Goal: Subscribe to service/newsletter

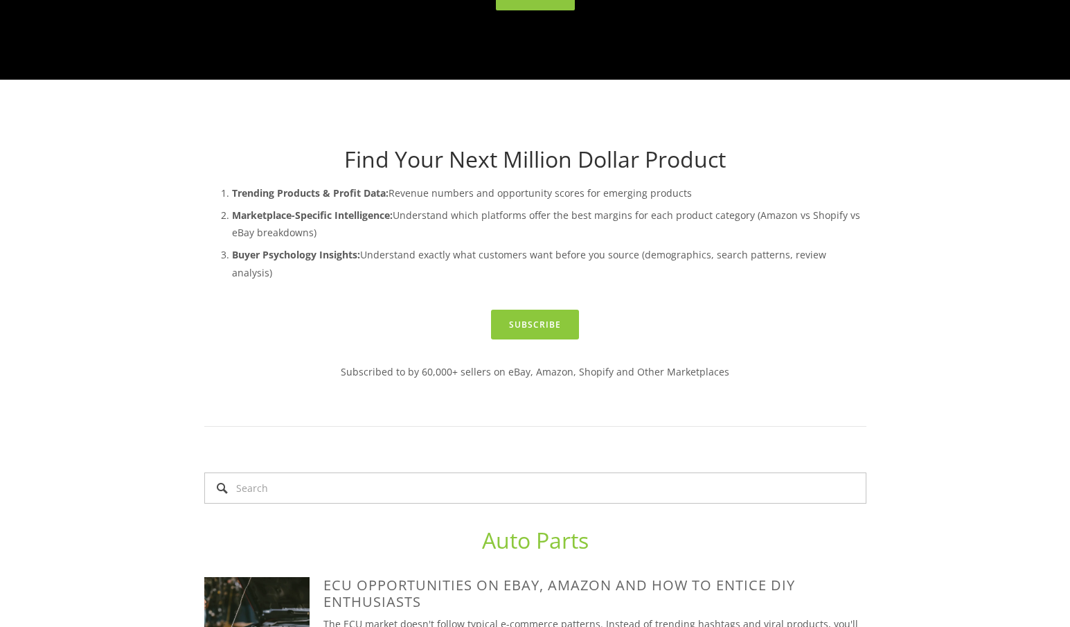
scroll to position [415, 0]
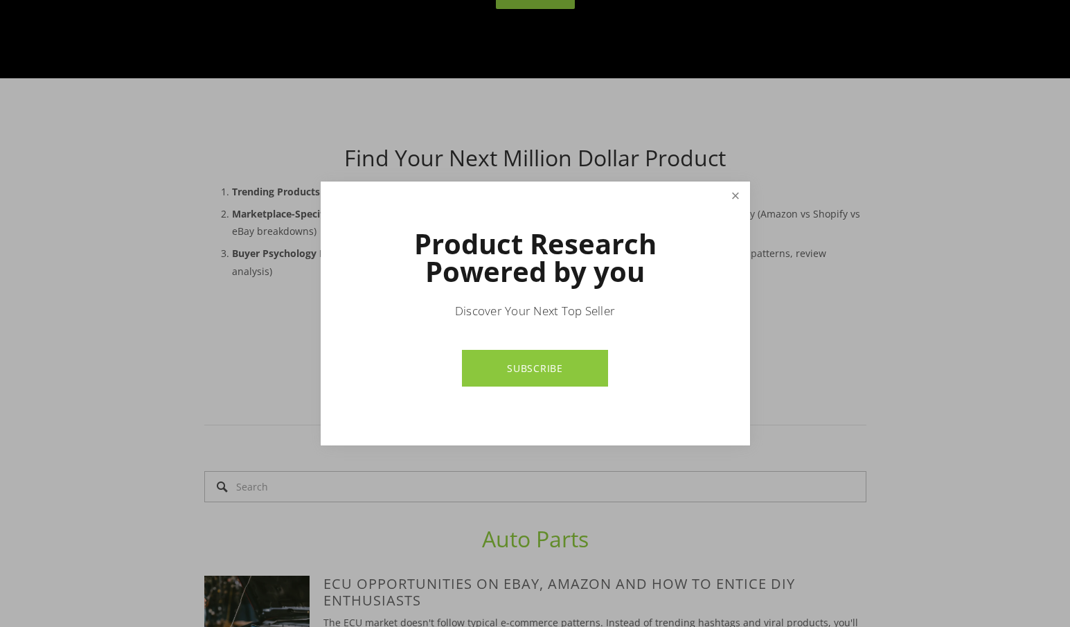
click at [739, 187] on link "Close" at bounding box center [735, 195] width 24 height 24
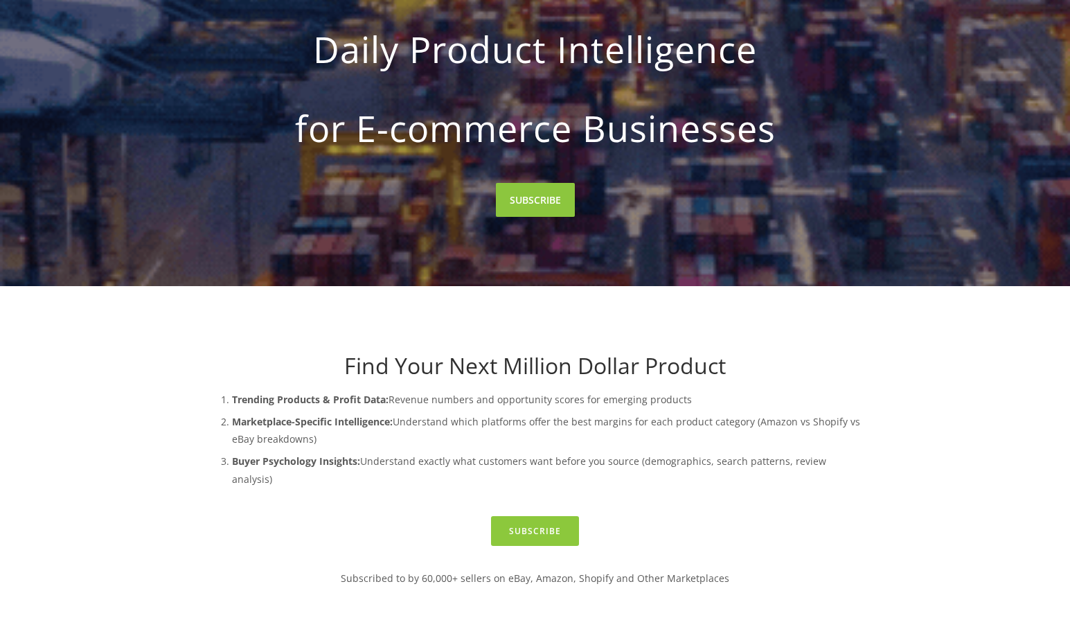
scroll to position [0, 0]
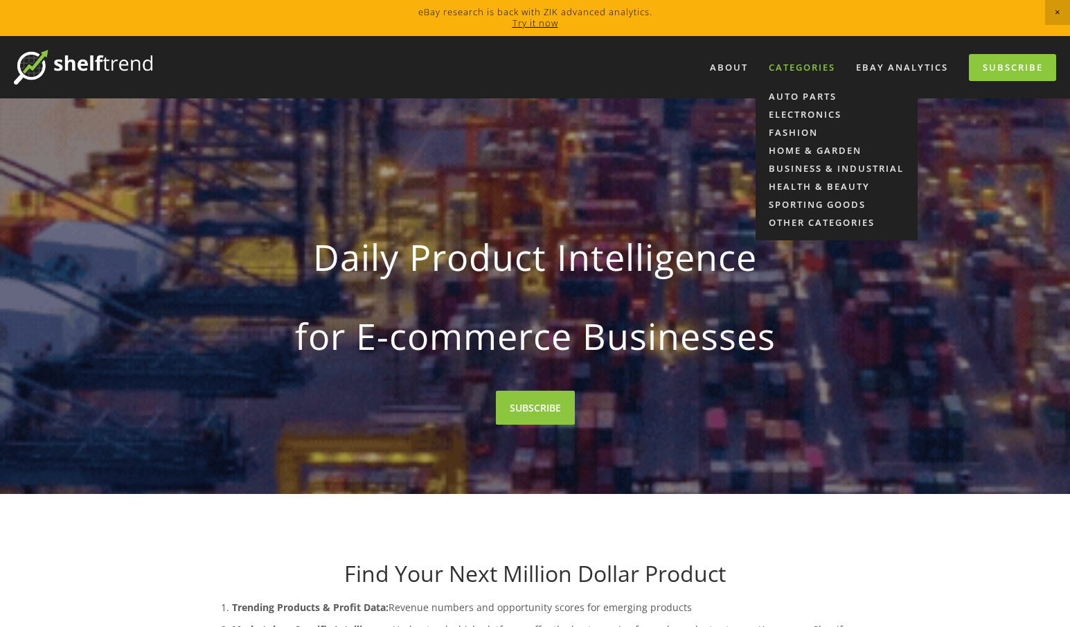
click at [784, 66] on div "Categories" at bounding box center [801, 67] width 84 height 23
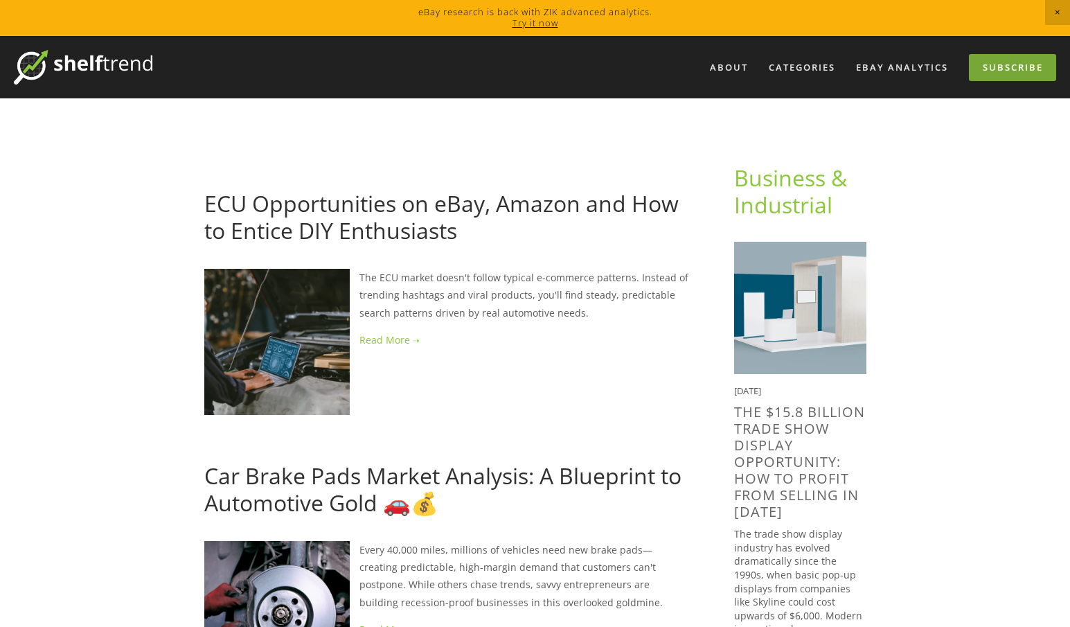
click at [1007, 66] on link "Subscribe" at bounding box center [1011, 67] width 87 height 27
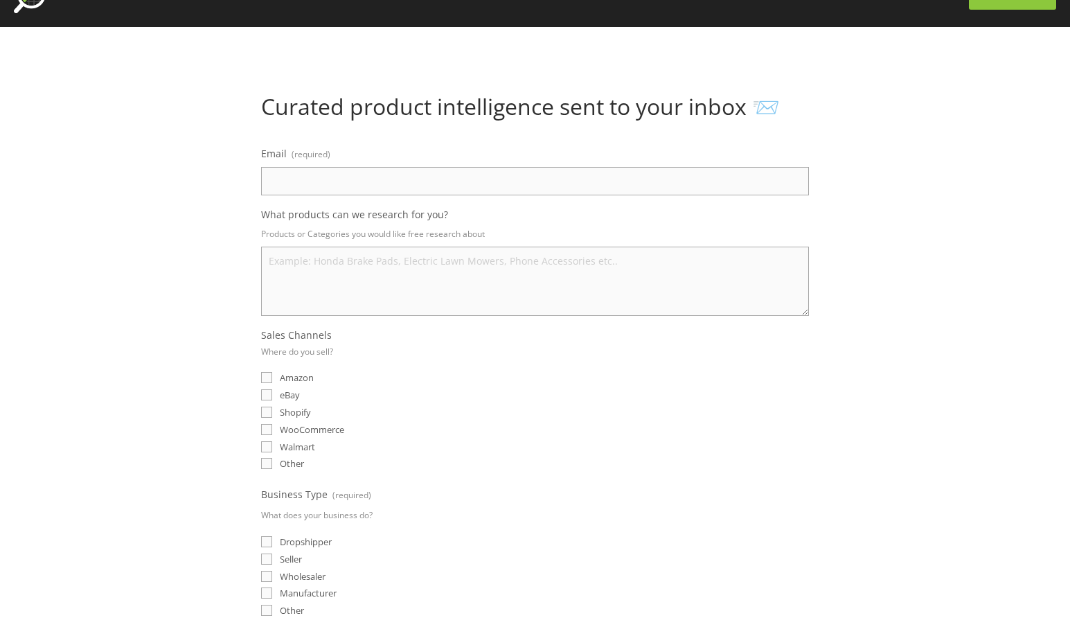
scroll to position [69, 0]
